Goal: Check status: Check status

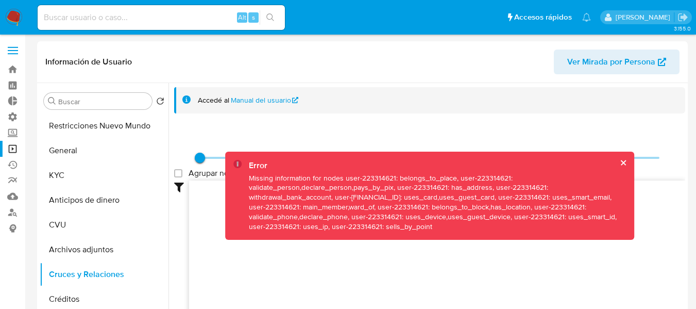
select select "10"
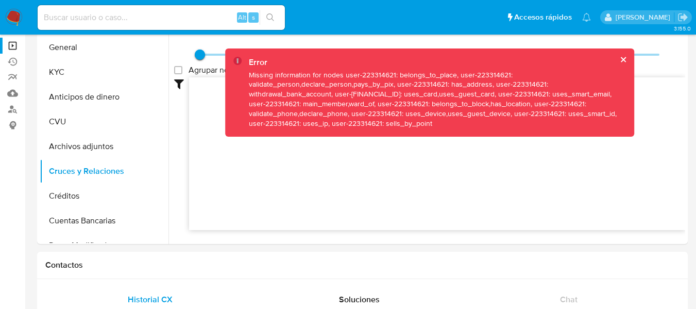
scroll to position [73, 0]
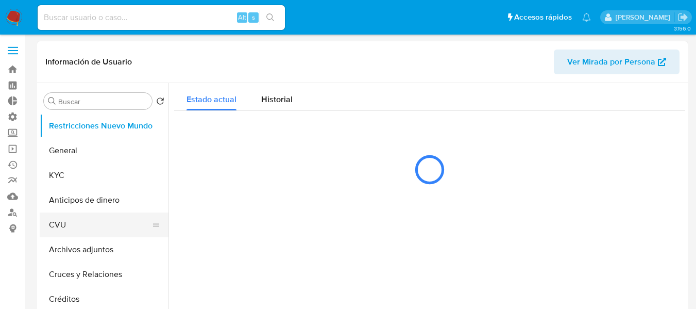
select select "10"
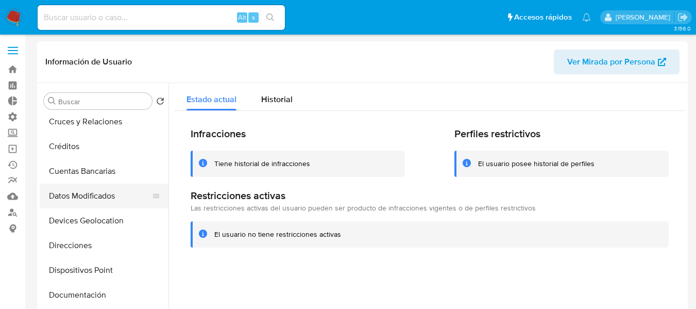
scroll to position [155, 0]
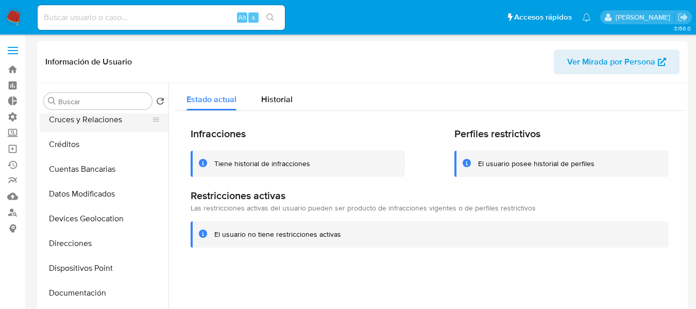
click at [80, 126] on button "Cruces y Relaciones" at bounding box center [100, 119] width 121 height 25
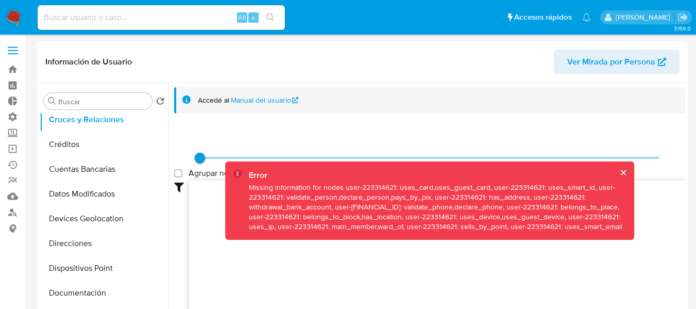
click at [619, 173] on button "cerrar" at bounding box center [622, 172] width 7 height 7
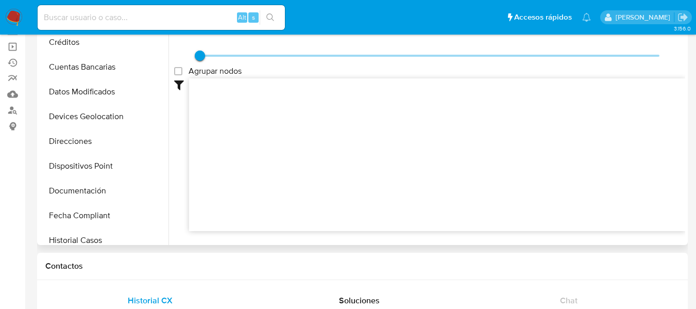
scroll to position [103, 0]
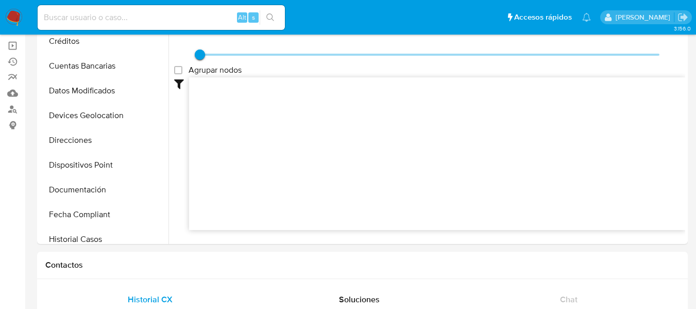
click at [136, 19] on input at bounding box center [161, 17] width 247 height 13
paste input "1900415919"
type input "1900415919"
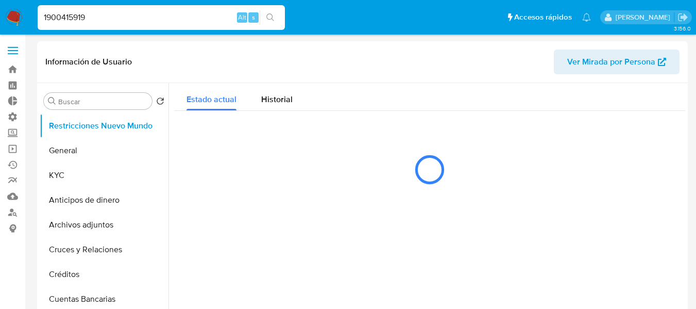
select select "10"
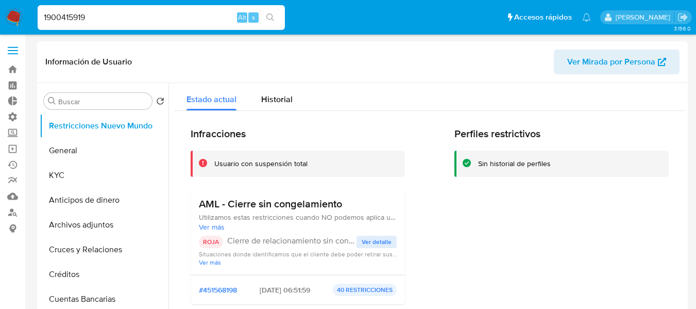
click at [369, 243] on span "Ver detalle" at bounding box center [377, 242] width 30 height 10
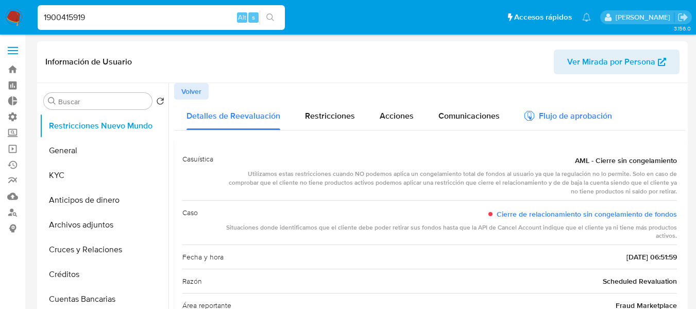
click at [543, 117] on div "Flujo de aprobación" at bounding box center [569, 117] width 88 height 11
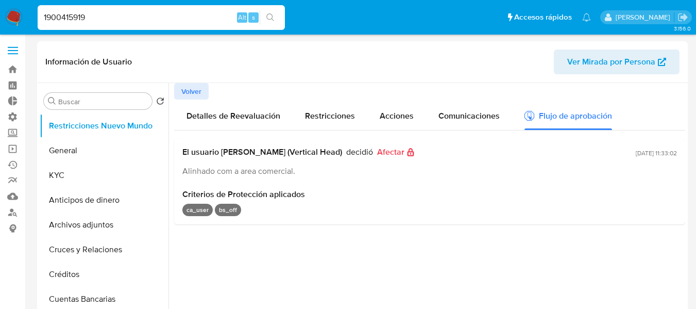
click at [646, 157] on span "[DATE] 11:33:02" at bounding box center [656, 152] width 41 height 9
drag, startPoint x: 601, startPoint y: 153, endPoint x: 669, endPoint y: 156, distance: 68.1
click at [669, 156] on div "El usuario [PERSON_NAME] (Vertical Head) decidió Afectar Alinhado com a area co…" at bounding box center [429, 162] width 495 height 30
click at [673, 155] on div "El usuario [PERSON_NAME] (Vertical Head) decidió Afectar Alinhado com a area co…" at bounding box center [429, 182] width 511 height 86
drag, startPoint x: 673, startPoint y: 155, endPoint x: 614, endPoint y: 155, distance: 59.3
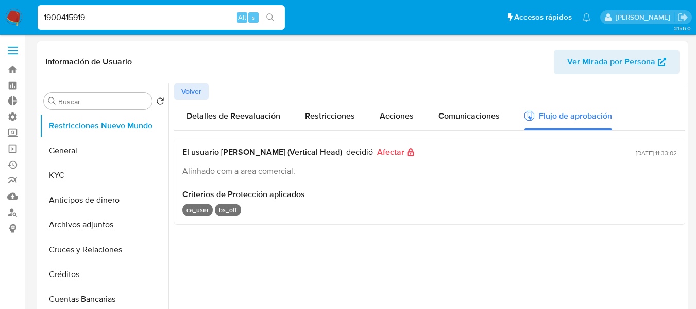
click at [614, 155] on div "El usuario [PERSON_NAME] (Vertical Head) decidió Afectar Alinhado com a area co…" at bounding box center [429, 182] width 511 height 86
click at [431, 274] on div at bounding box center [427, 215] width 517 height 264
click at [197, 91] on span "Volver" at bounding box center [191, 91] width 20 height 14
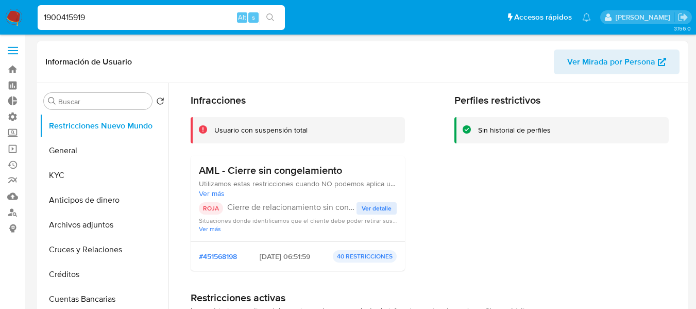
scroll to position [52, 0]
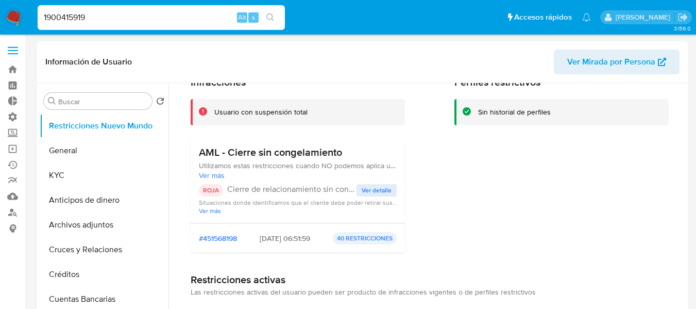
click at [383, 191] on span "Ver detalle" at bounding box center [377, 190] width 30 height 10
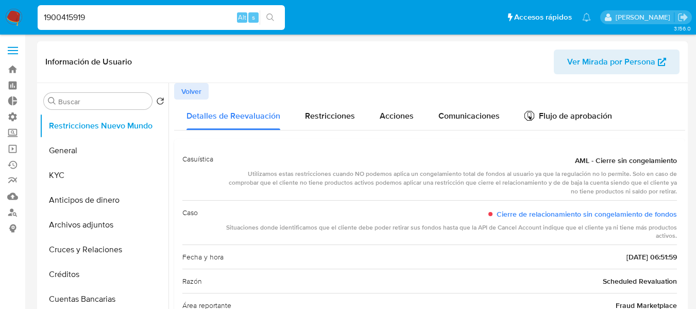
drag, startPoint x: 184, startPoint y: 91, endPoint x: 186, endPoint y: 97, distance: 6.9
click at [184, 91] on span "Volver" at bounding box center [191, 91] width 20 height 14
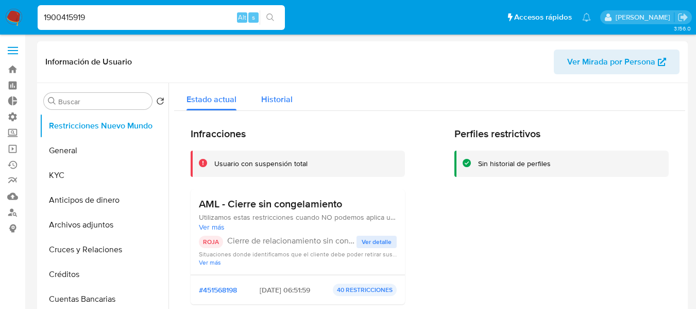
click at [274, 105] on div "Historial" at bounding box center [276, 96] width 31 height 27
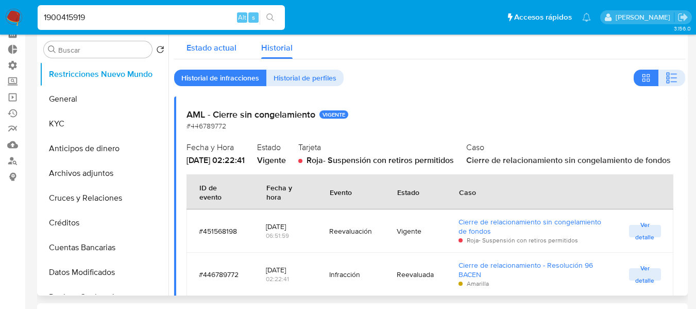
click at [204, 52] on span "Estado actual" at bounding box center [212, 48] width 50 height 12
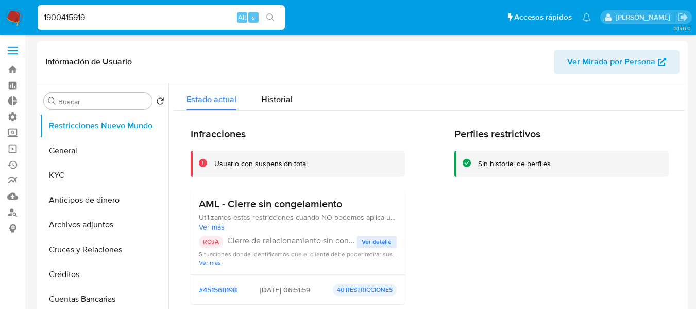
scroll to position [52, 0]
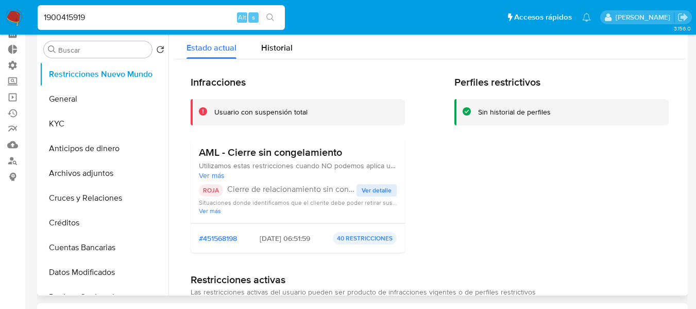
click at [382, 189] on span "Ver detalle" at bounding box center [377, 190] width 30 height 10
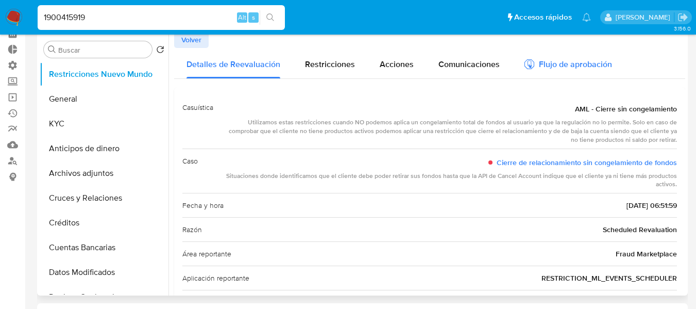
click at [548, 63] on div "Flujo de aprobación" at bounding box center [569, 65] width 88 height 11
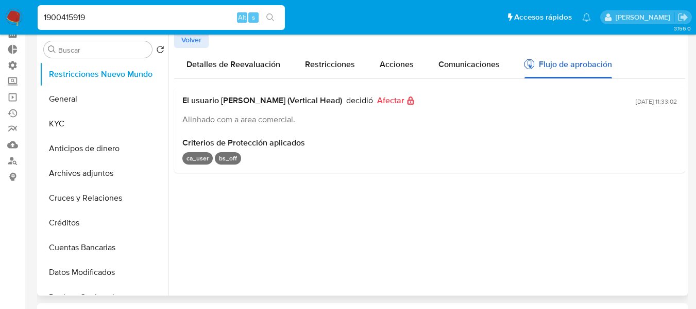
click at [548, 63] on div "Flujo de aprobación" at bounding box center [569, 65] width 88 height 11
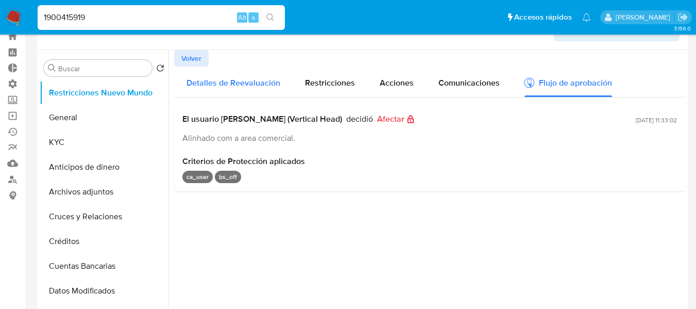
scroll to position [0, 0]
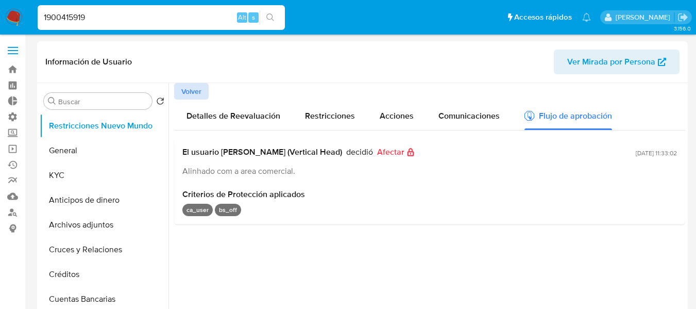
click at [200, 92] on span "Volver" at bounding box center [191, 91] width 20 height 14
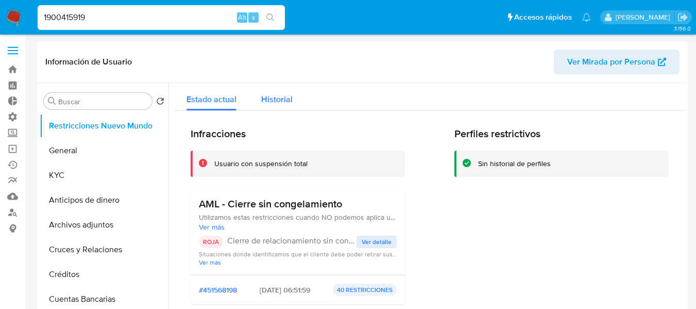
click at [276, 91] on div "Historial" at bounding box center [276, 96] width 31 height 27
